Goal: Transaction & Acquisition: Subscribe to service/newsletter

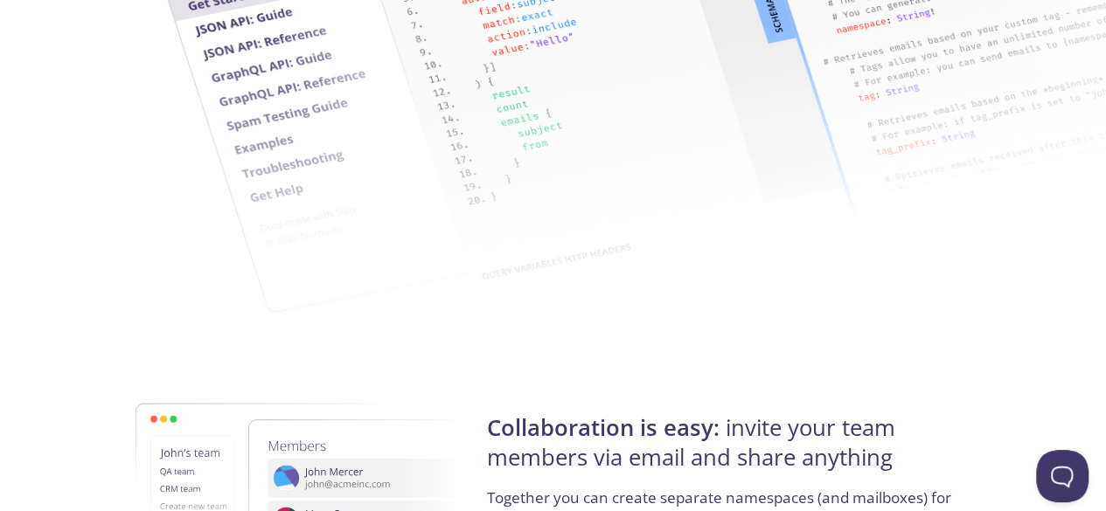
scroll to position [2797, 0]
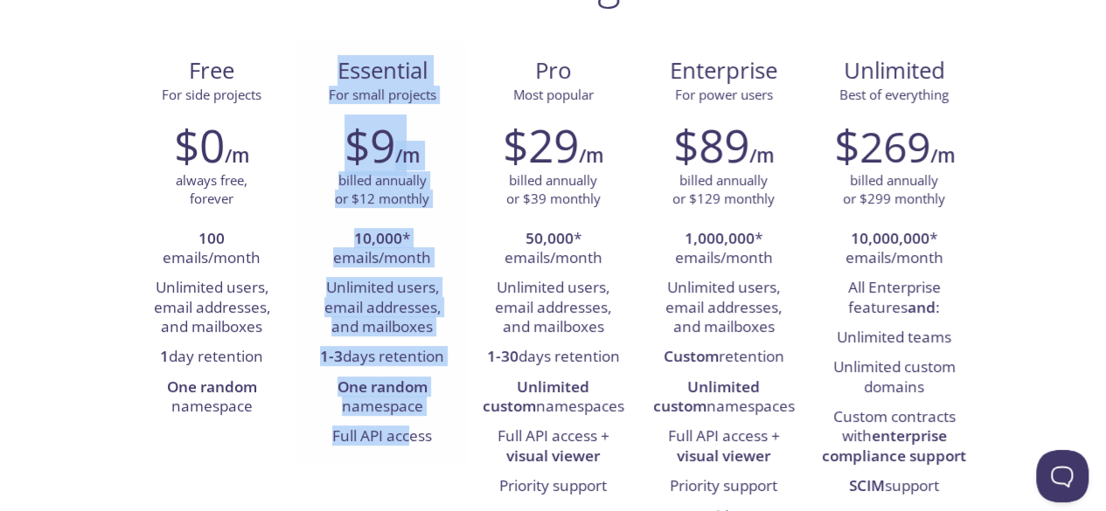
drag, startPoint x: 330, startPoint y: 60, endPoint x: 416, endPoint y: 448, distance: 397.4
click at [416, 449] on div "Essential For small projects $9 /m billed annually or $12 monthly 10,000 * emai…" at bounding box center [382, 252] width 170 height 421
click at [431, 417] on li "One random namespace" at bounding box center [382, 398] width 144 height 50
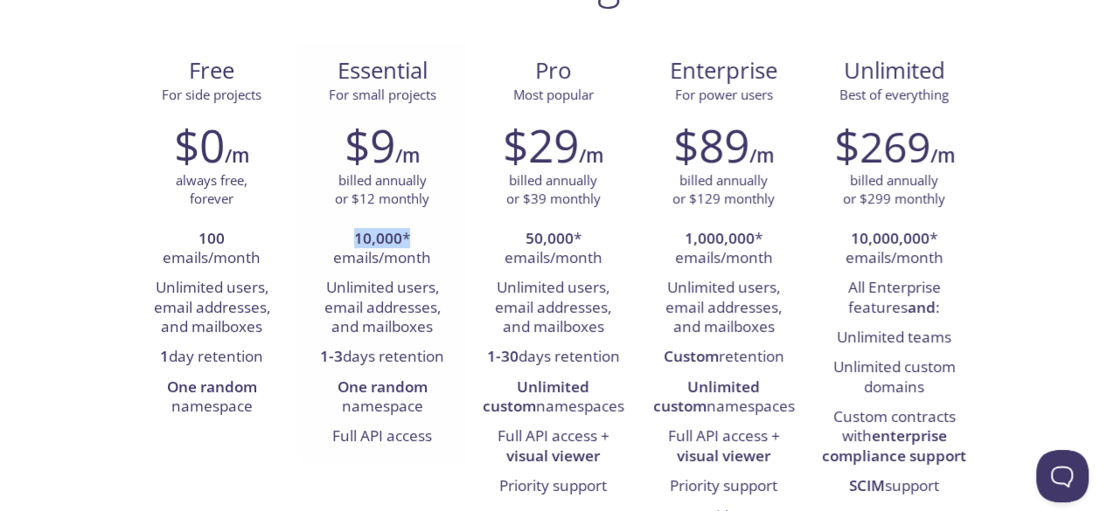
drag, startPoint x: 353, startPoint y: 235, endPoint x: 418, endPoint y: 239, distance: 64.8
click at [418, 239] on li "10,000 * emails/month" at bounding box center [382, 250] width 144 height 50
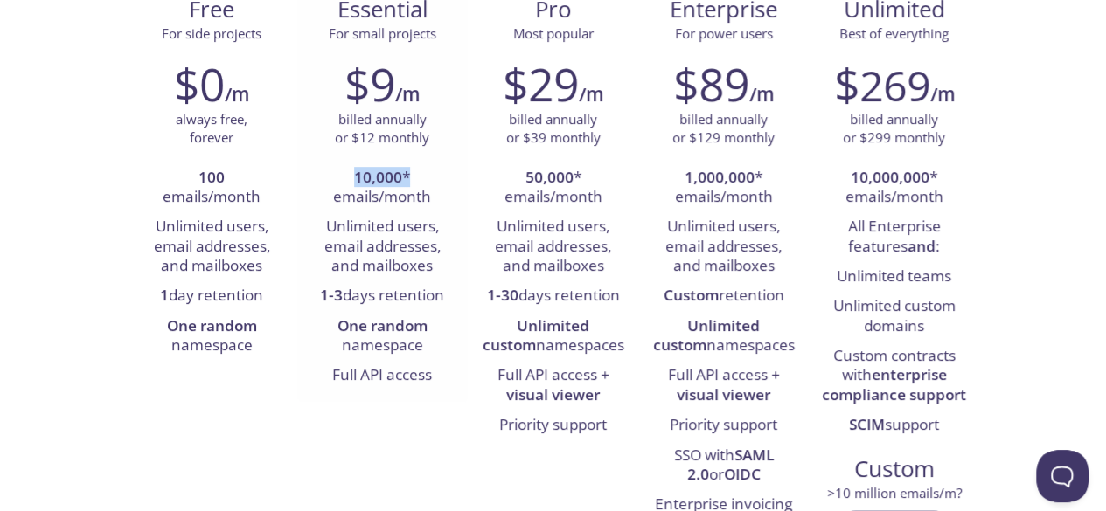
scroll to position [262, 0]
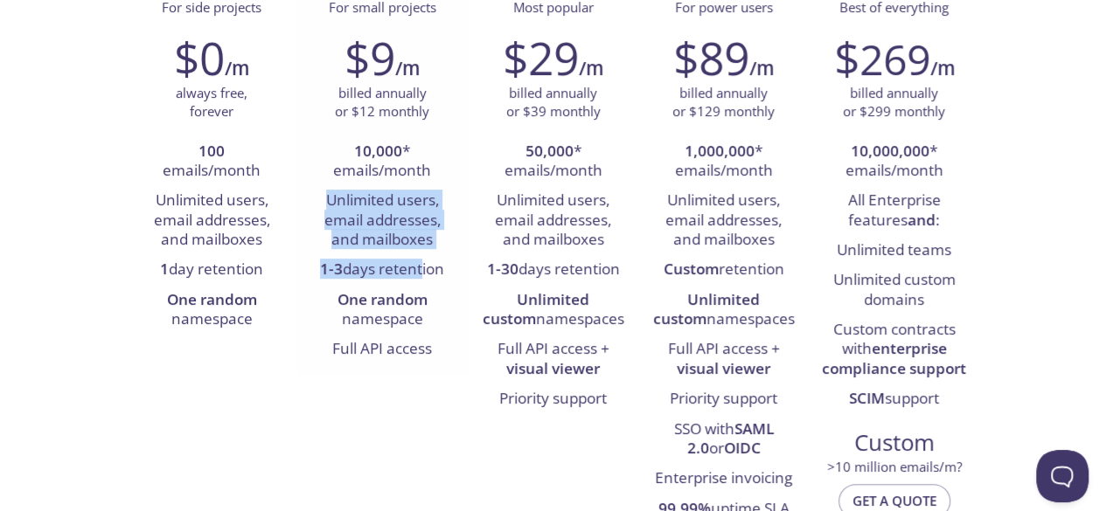
drag, startPoint x: 324, startPoint y: 196, endPoint x: 415, endPoint y: 261, distance: 112.1
click at [415, 261] on ul "10,000 * emails/month Unlimited users, email addresses, and mailboxes 1-3 days …" at bounding box center [382, 251] width 144 height 228
click at [415, 261] on li "1-3 days retention" at bounding box center [382, 270] width 144 height 30
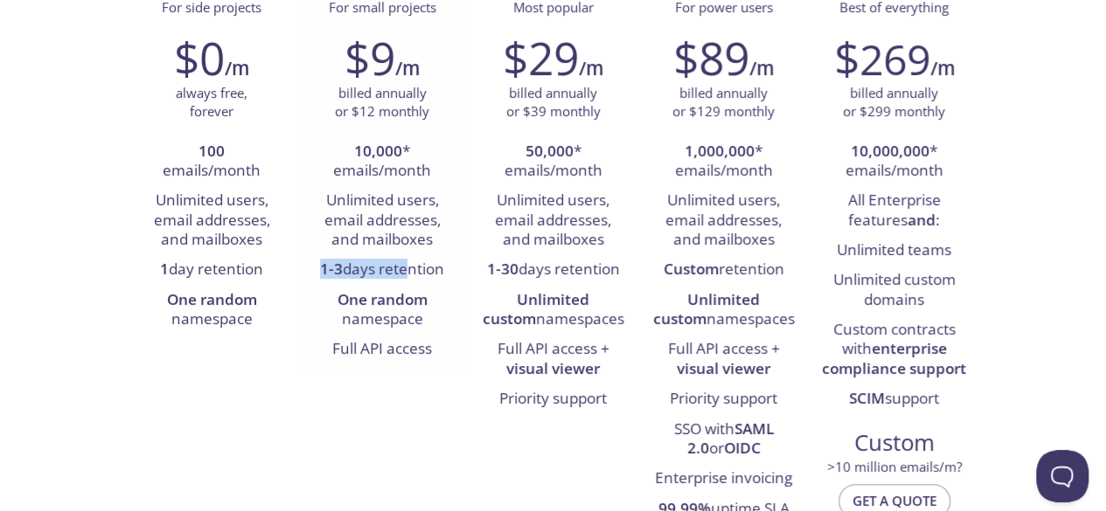
drag, startPoint x: 306, startPoint y: 268, endPoint x: 397, endPoint y: 309, distance: 99.4
click at [397, 309] on div "$9 /m billed annually or $12 monthly 10,000 * emails/month Unlimited users, ema…" at bounding box center [382, 198] width 170 height 356
click at [395, 312] on li "One random namespace" at bounding box center [382, 311] width 144 height 50
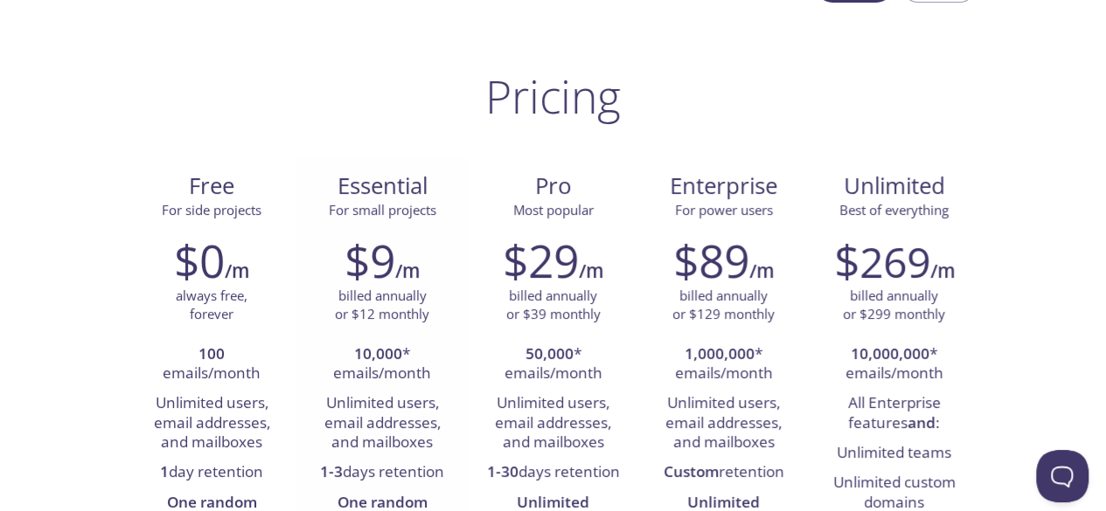
scroll to position [87, 0]
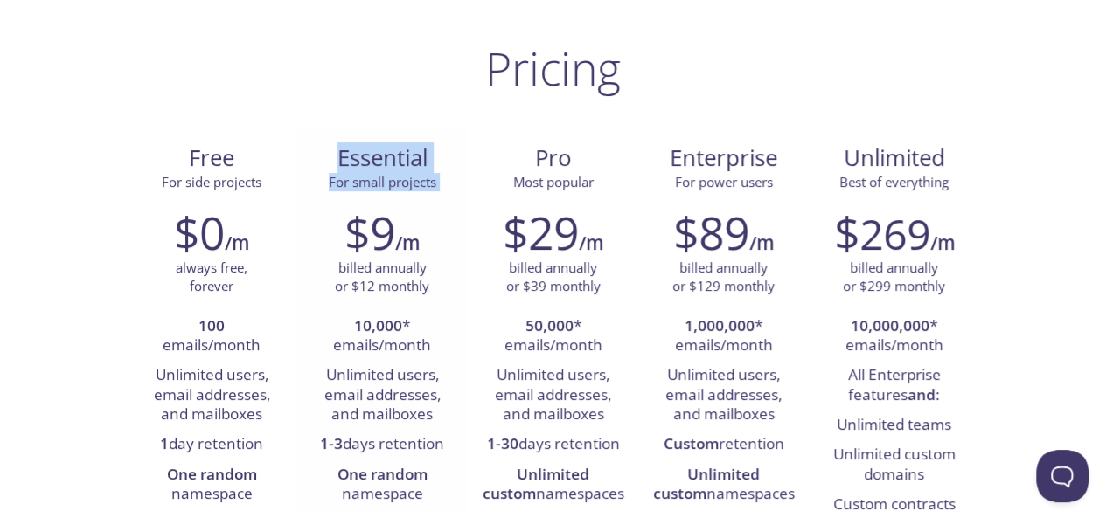
drag, startPoint x: 316, startPoint y: 135, endPoint x: 344, endPoint y: 256, distance: 124.7
click at [344, 256] on div "Essential For small projects $9 /m billed annually or $12 monthly 10,000 * emai…" at bounding box center [382, 339] width 170 height 421
click at [344, 256] on h2 "$9" at bounding box center [369, 232] width 51 height 52
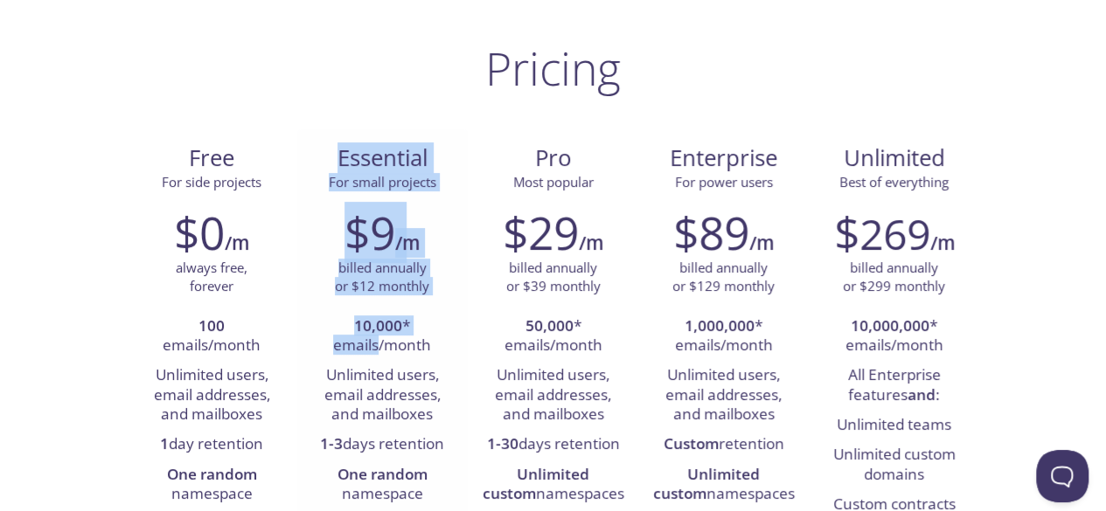
drag, startPoint x: 327, startPoint y: 149, endPoint x: 378, endPoint y: 354, distance: 211.8
click at [378, 354] on div "Essential For small projects $9 /m billed annually or $12 monthly 10,000 * emai…" at bounding box center [382, 339] width 170 height 421
click at [378, 354] on li "10,000 * emails/month" at bounding box center [382, 337] width 144 height 50
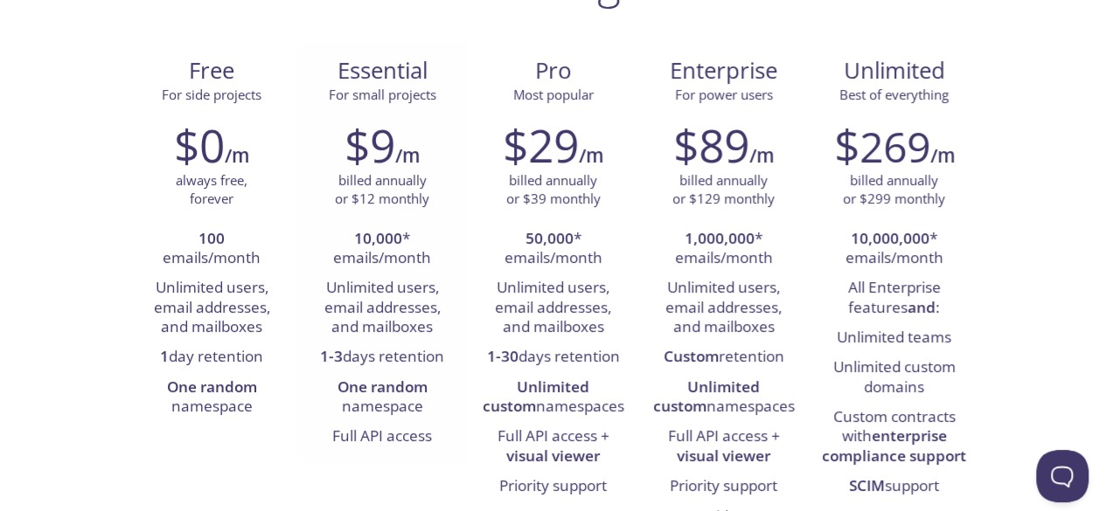
scroll to position [175, 0]
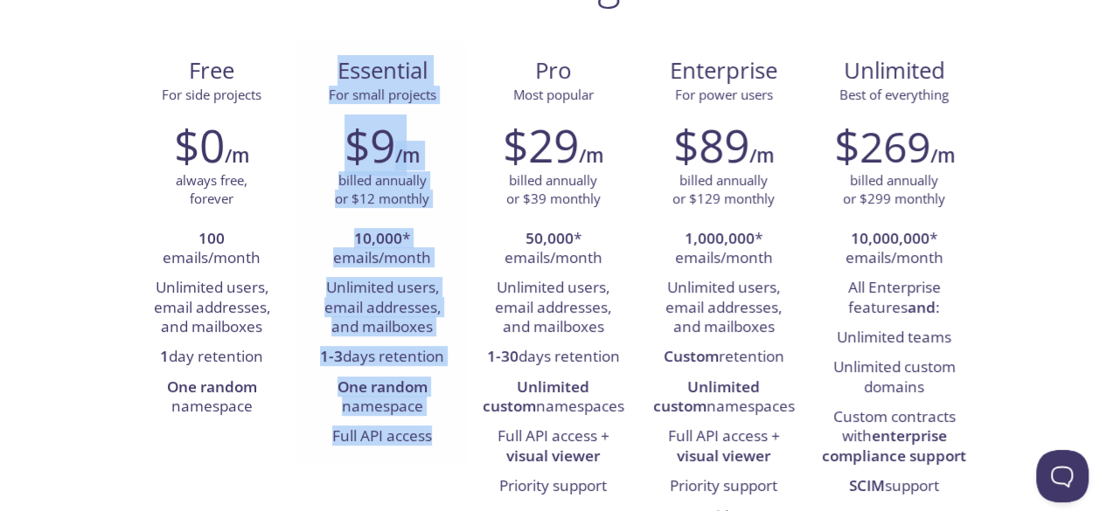
drag, startPoint x: 329, startPoint y: 66, endPoint x: 436, endPoint y: 446, distance: 395.1
click at [436, 446] on div "Essential For small projects $9 /m billed annually or $12 monthly 10,000 * emai…" at bounding box center [382, 252] width 170 height 421
click at [436, 446] on li "Full API access" at bounding box center [382, 437] width 144 height 30
